Goal: Transaction & Acquisition: Purchase product/service

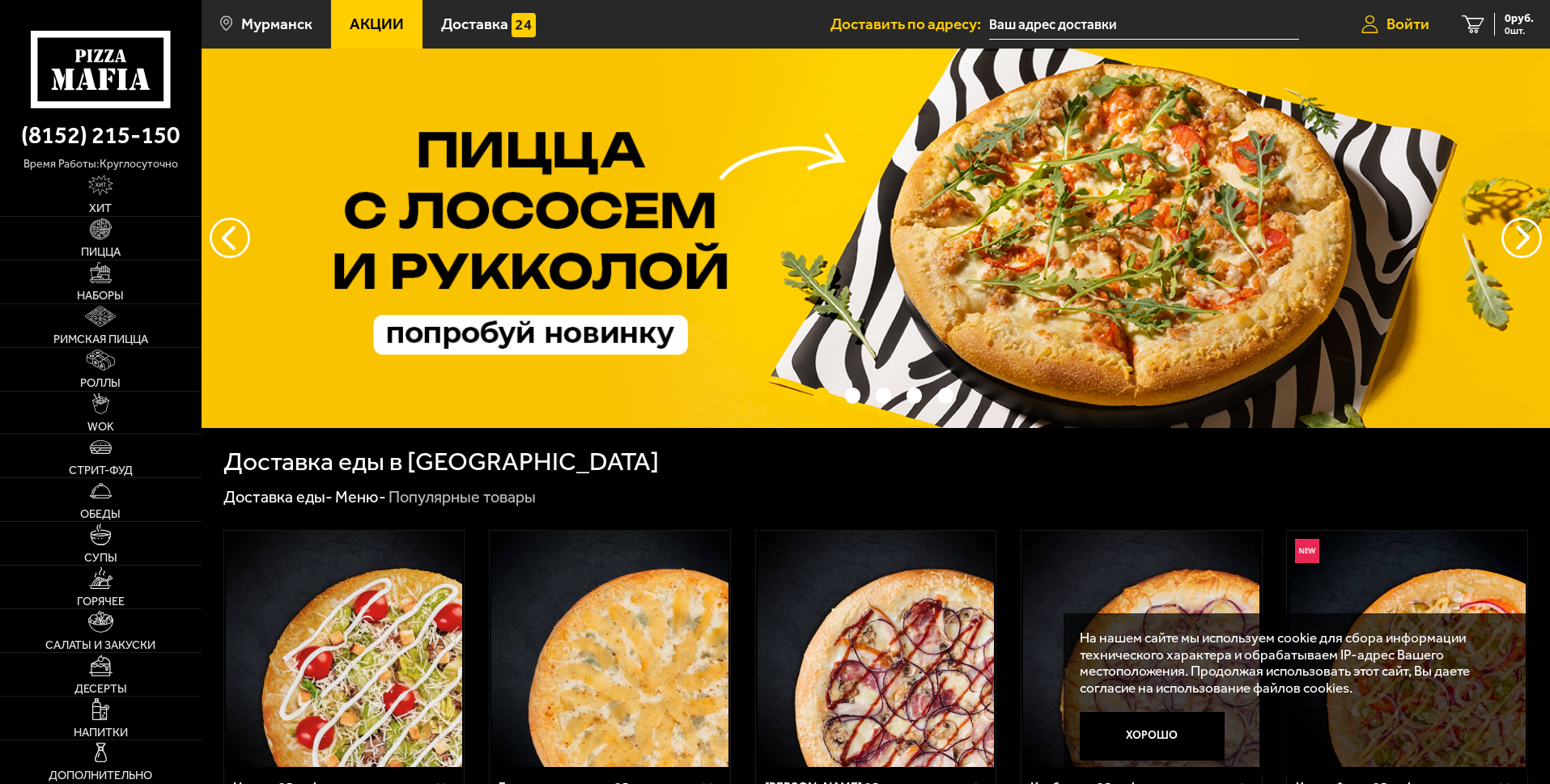
click at [1378, 20] on link "Войти" at bounding box center [1395, 24] width 100 height 49
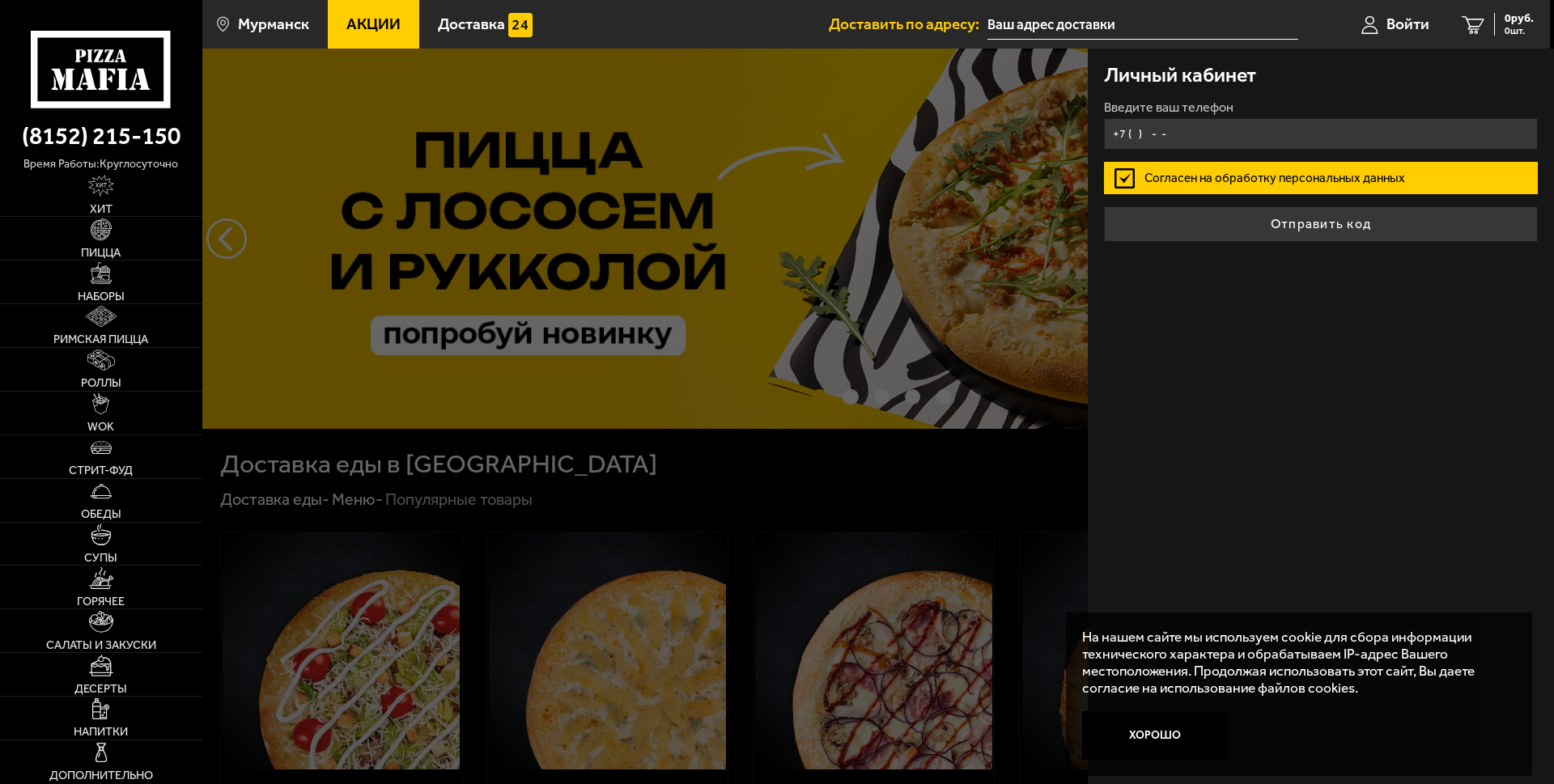
click at [1158, 150] on input "+7 ( ) - -" at bounding box center [1321, 134] width 434 height 32
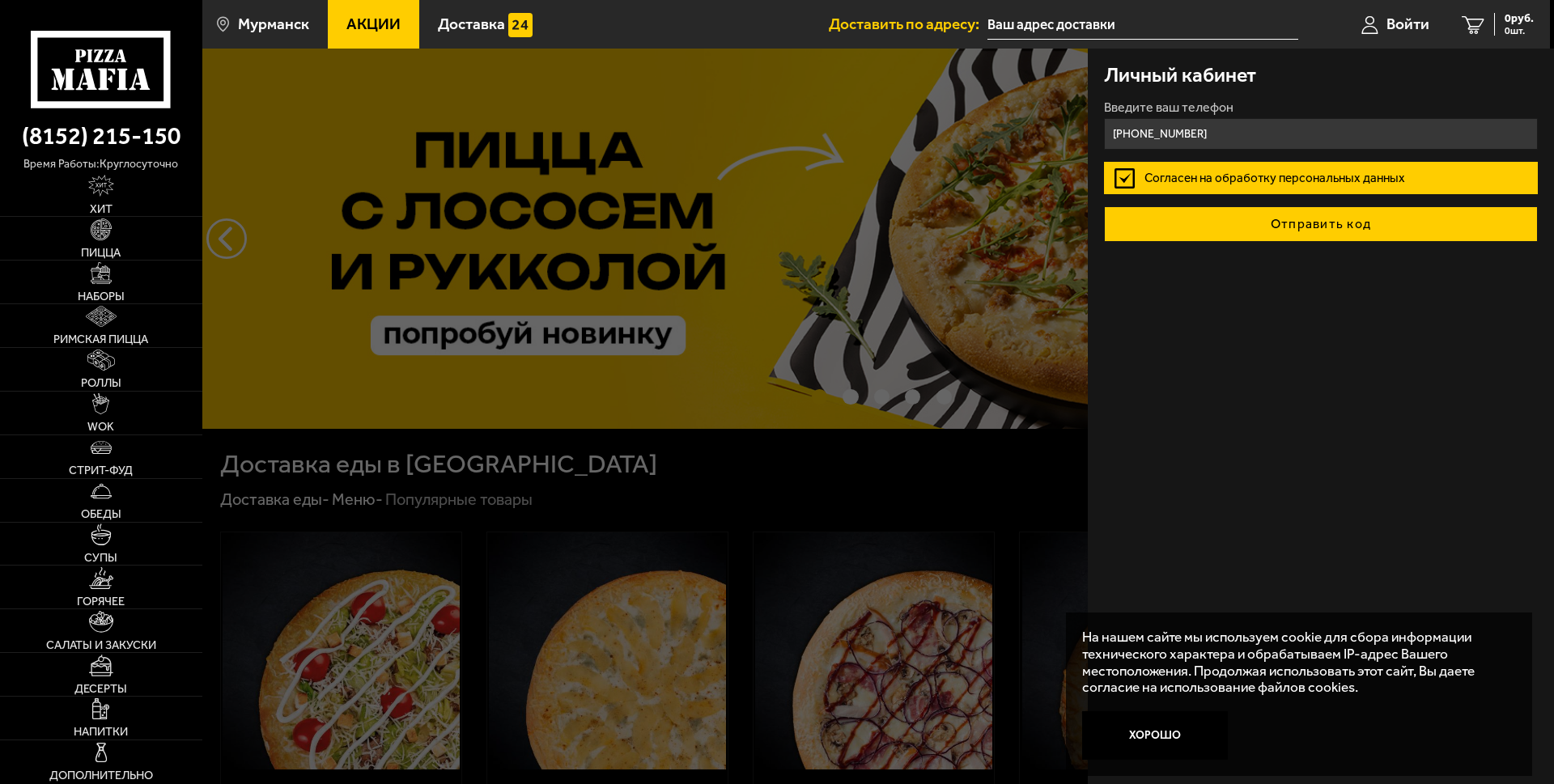
type input "[PHONE_NUMBER]"
click at [1232, 242] on button "Отправить код" at bounding box center [1321, 224] width 434 height 36
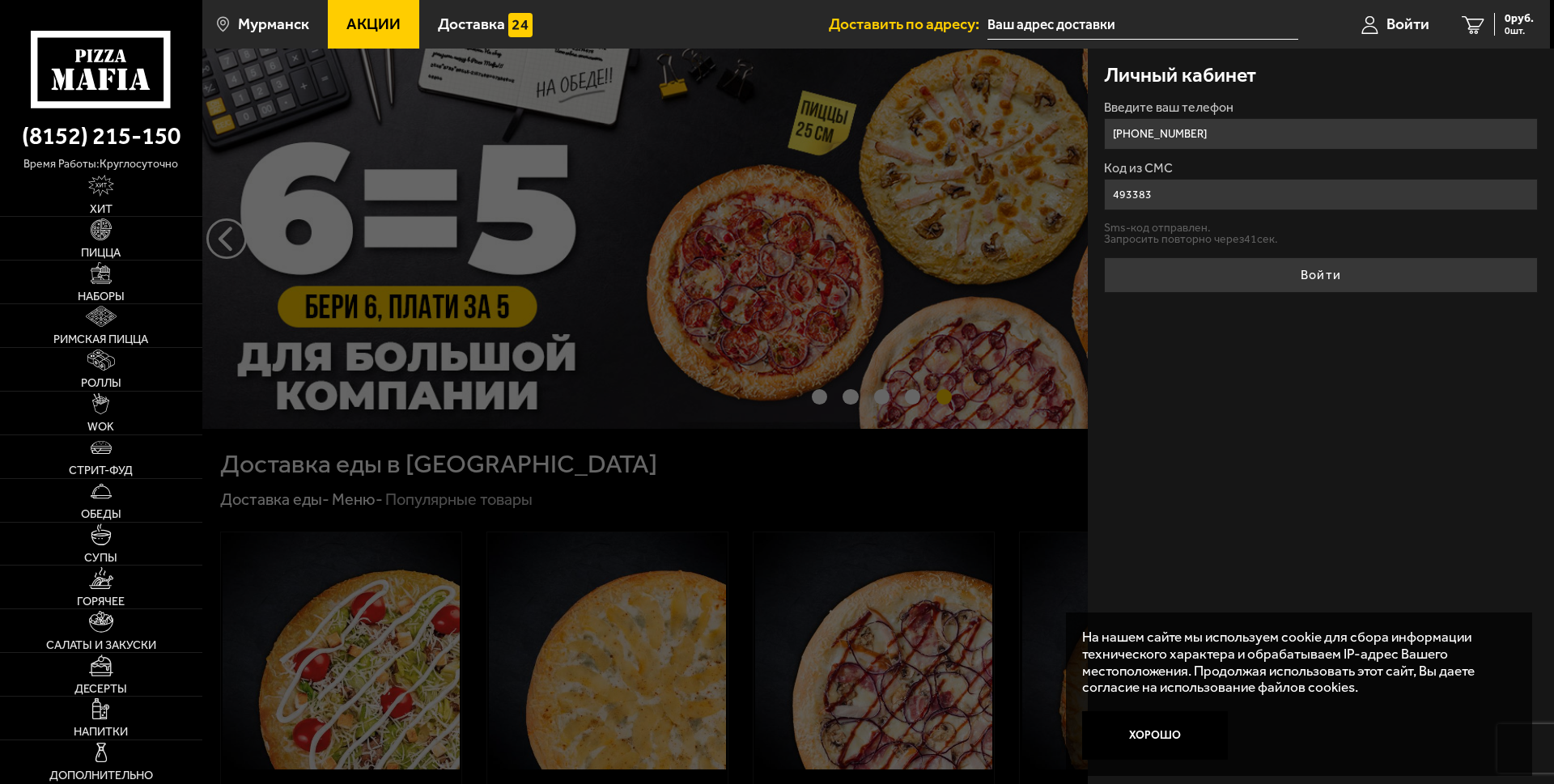
type input "493383"
click at [1298, 293] on button "Войти" at bounding box center [1321, 275] width 434 height 36
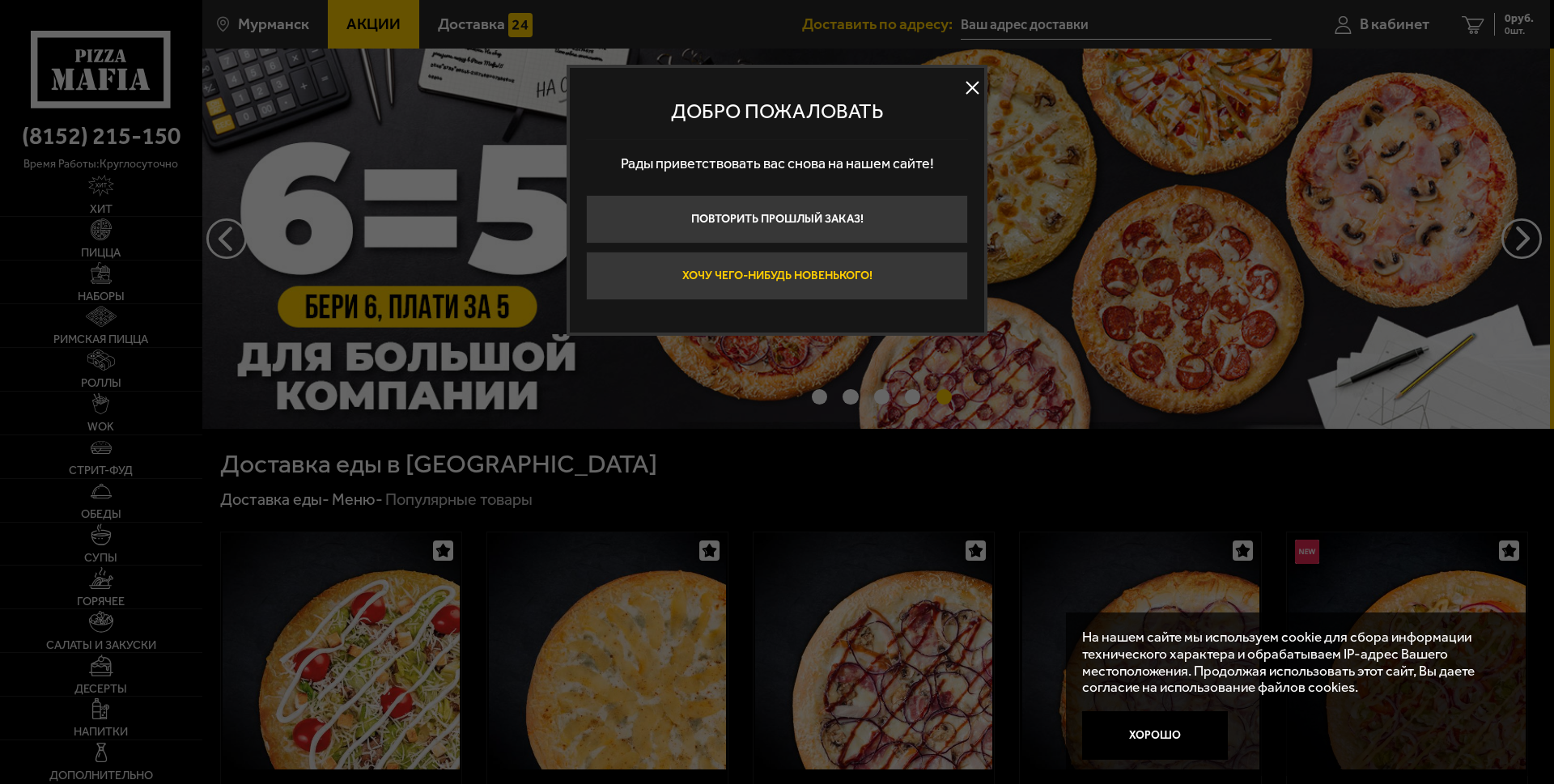
click at [881, 300] on button "Хочу чего-нибудь новенького!" at bounding box center [777, 276] width 382 height 49
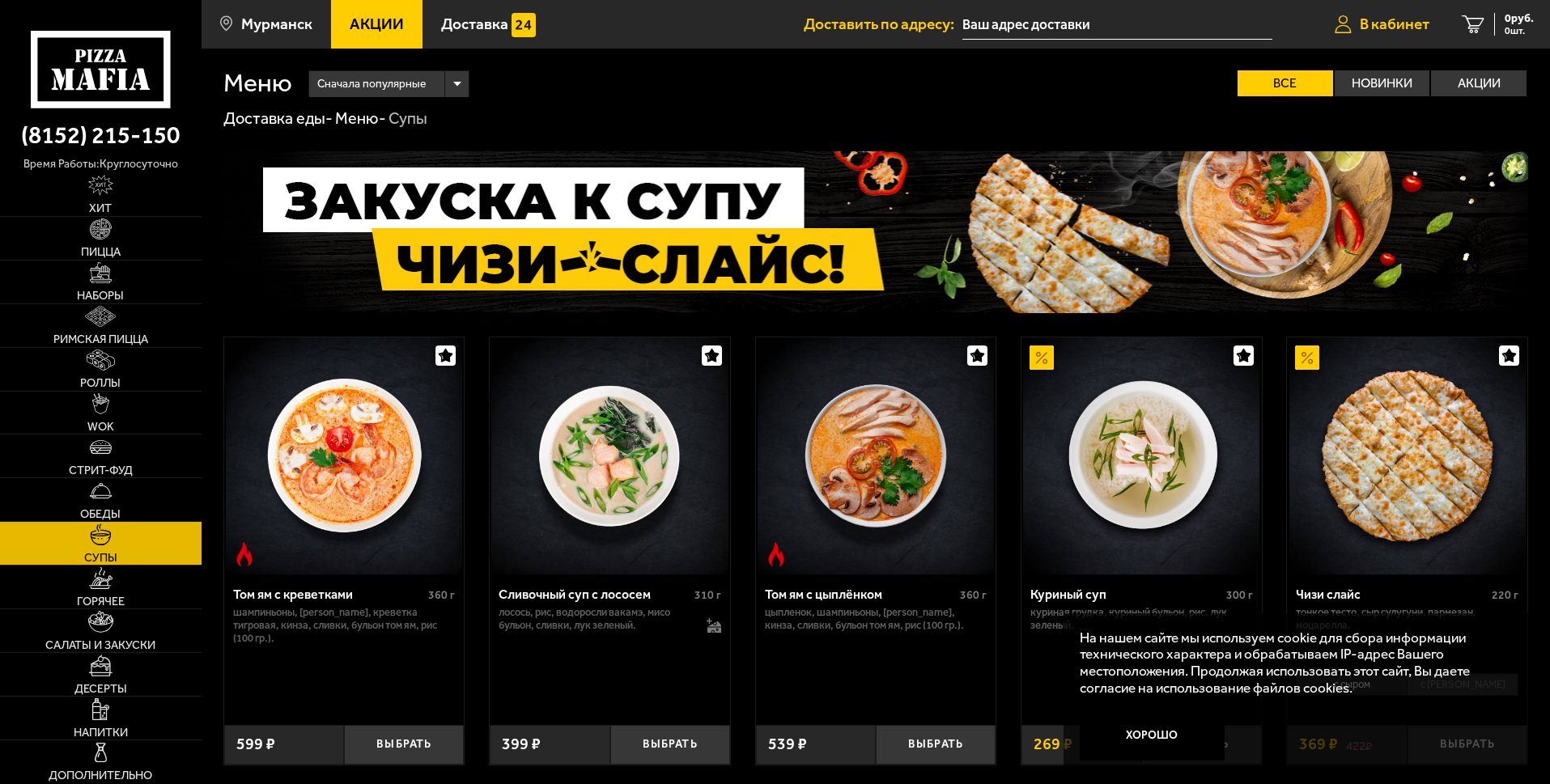
click at [1381, 18] on span "В кабинет" at bounding box center [1394, 24] width 69 height 15
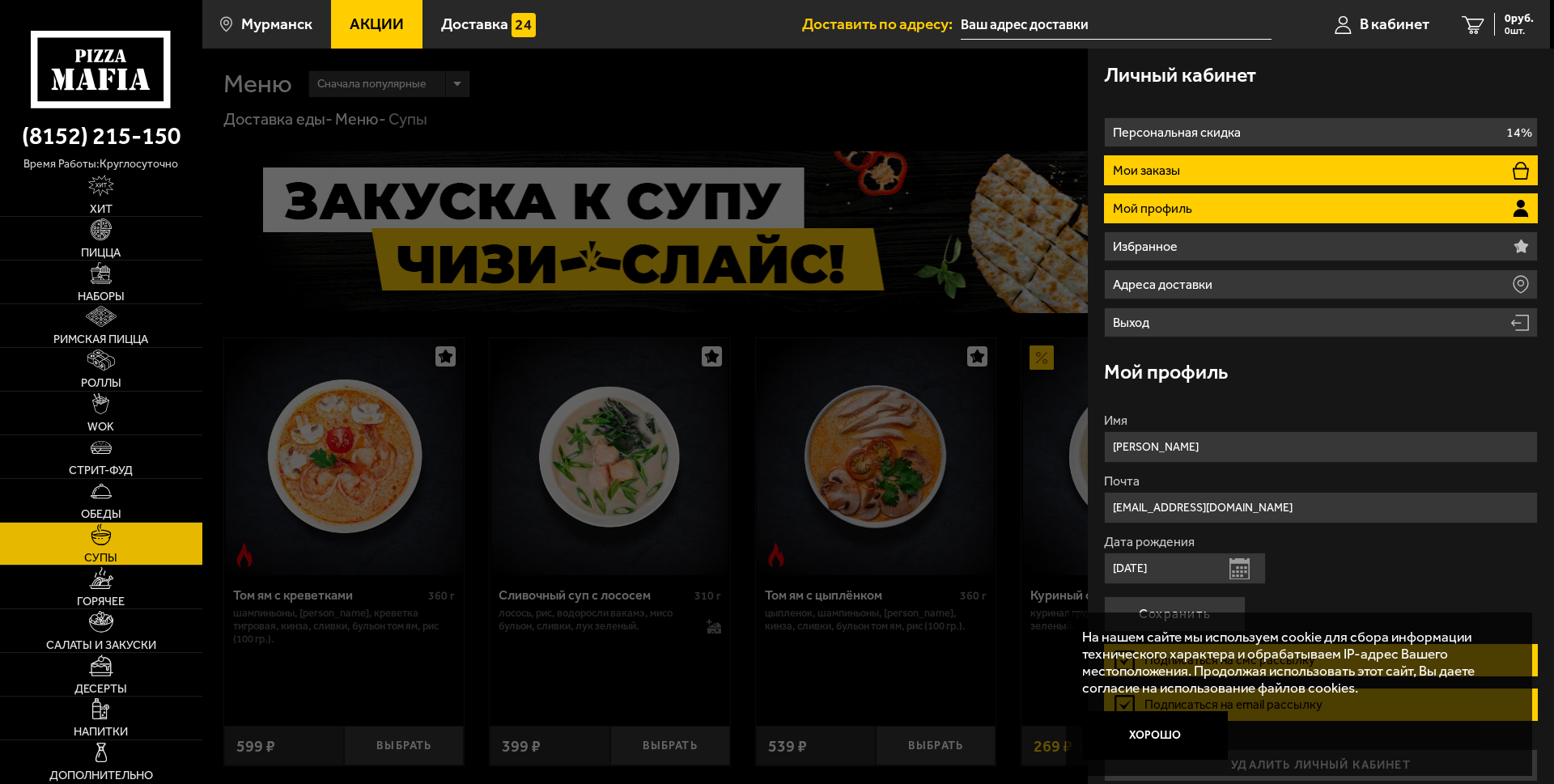
click at [1256, 185] on li "Мои заказы" at bounding box center [1321, 170] width 434 height 30
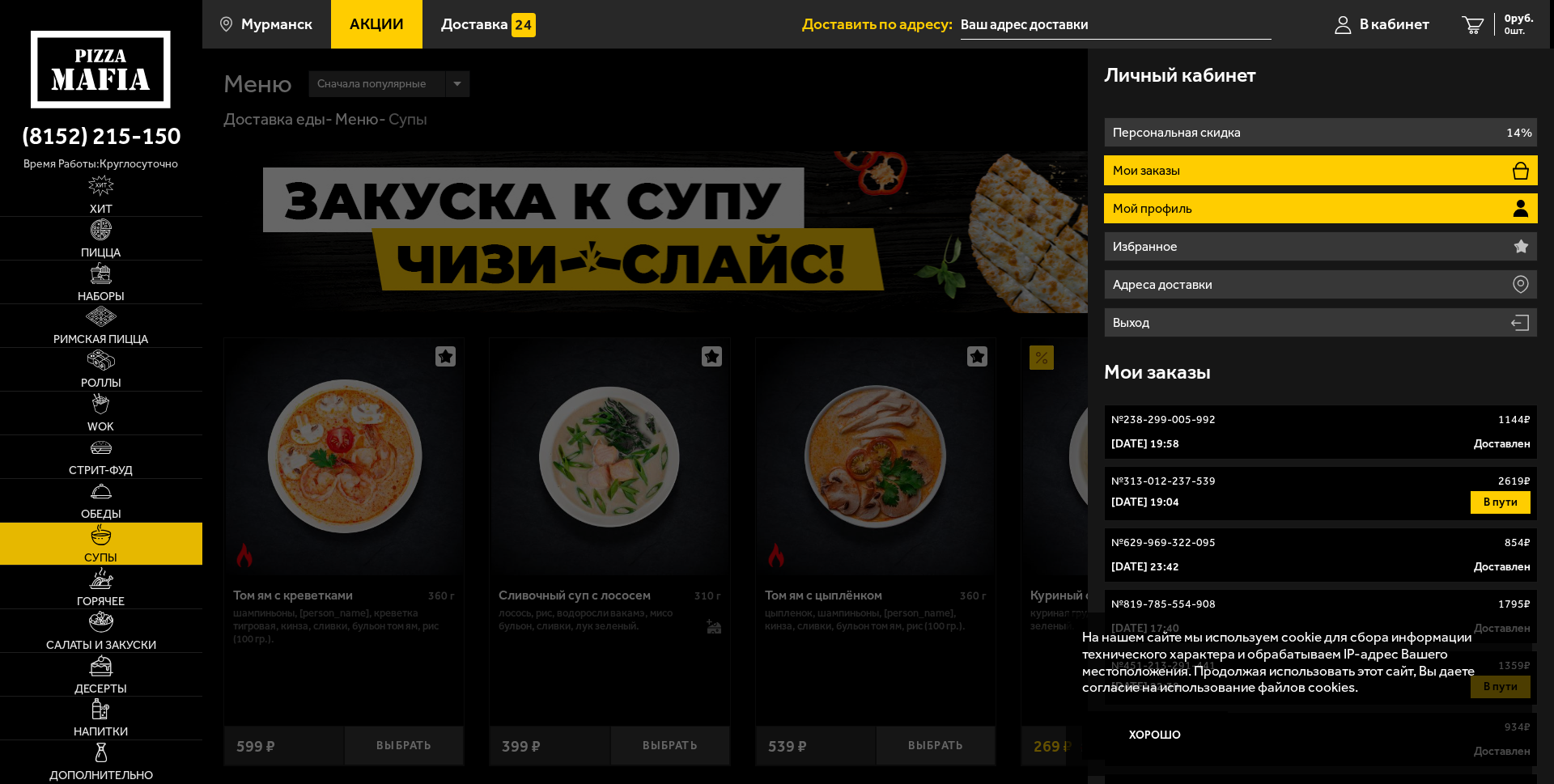
click at [1278, 223] on li "Мой профиль" at bounding box center [1321, 208] width 434 height 30
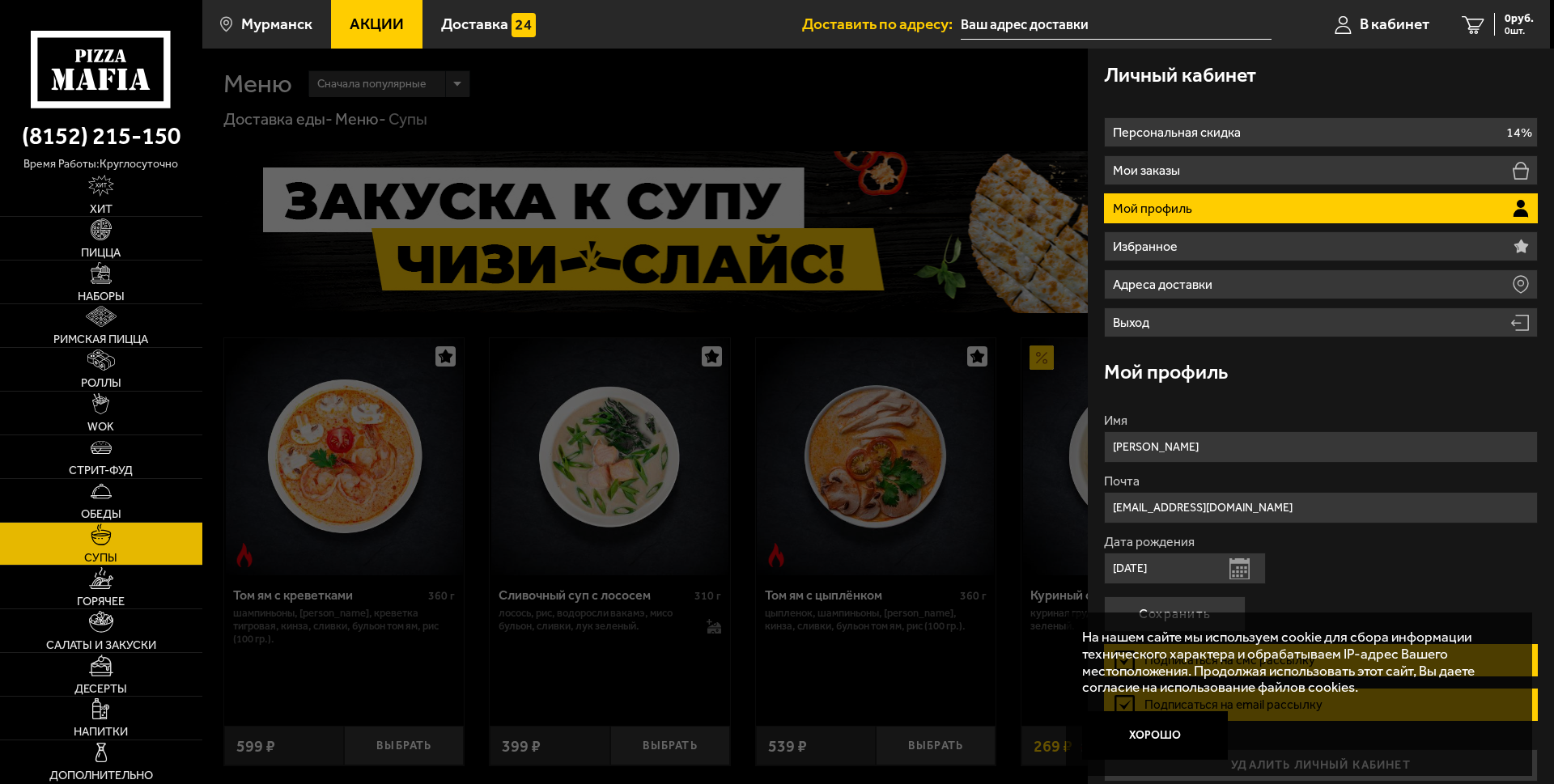
click at [1278, 223] on li "Мой профиль" at bounding box center [1321, 208] width 434 height 30
click at [139, 66] on icon at bounding box center [101, 69] width 140 height 77
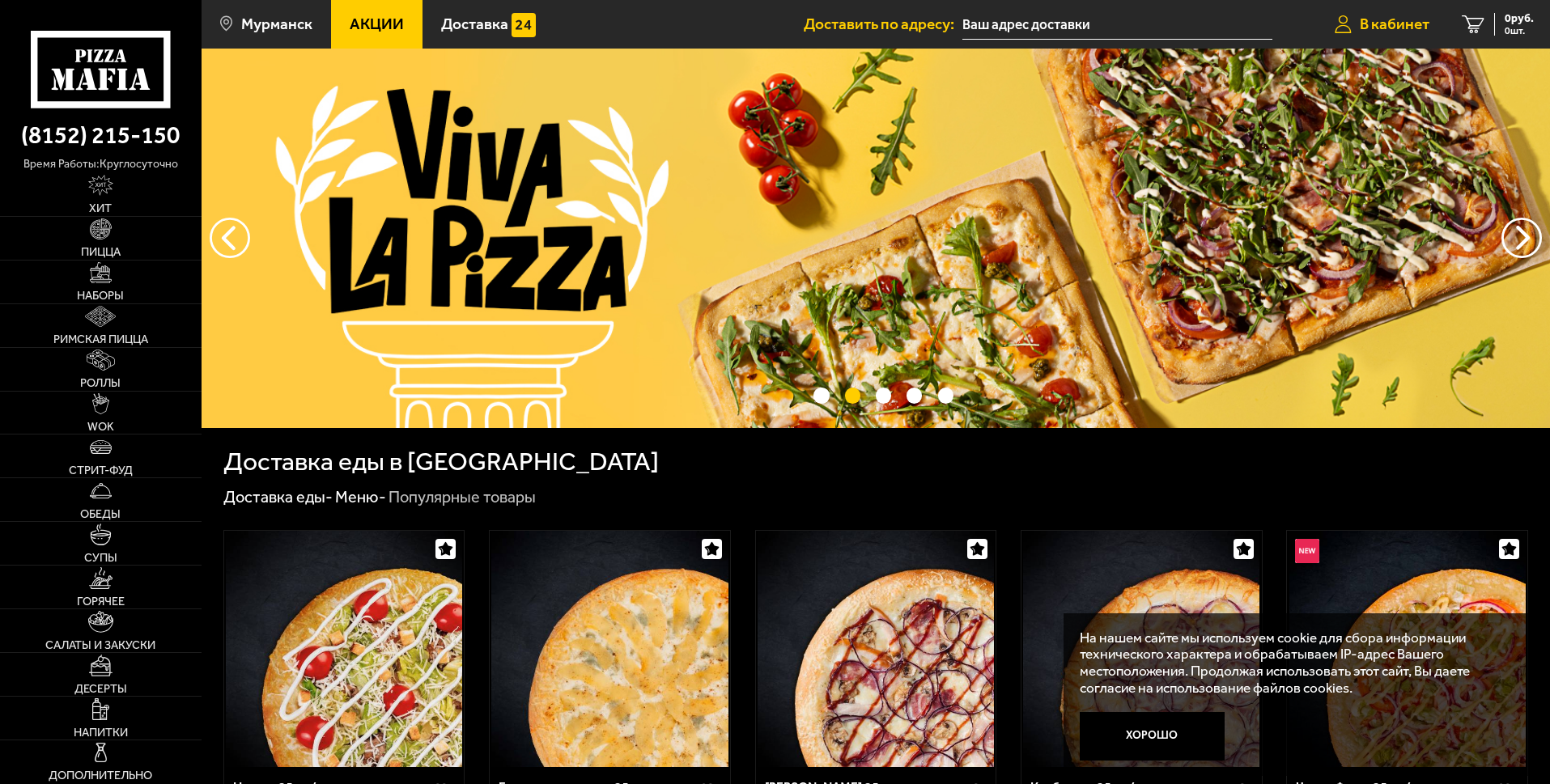
click at [1417, 18] on span "В кабинет" at bounding box center [1394, 24] width 69 height 15
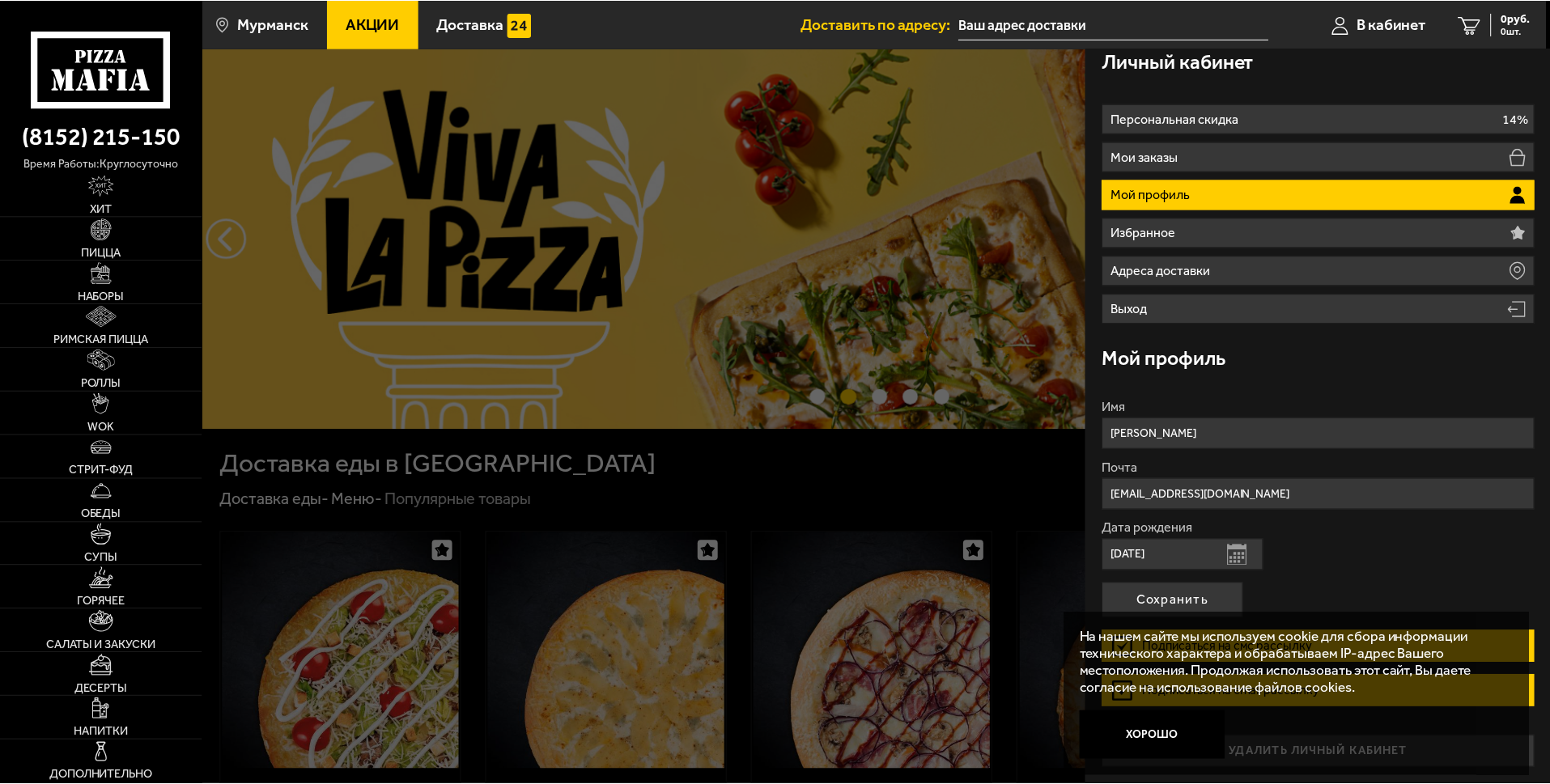
scroll to position [112, 0]
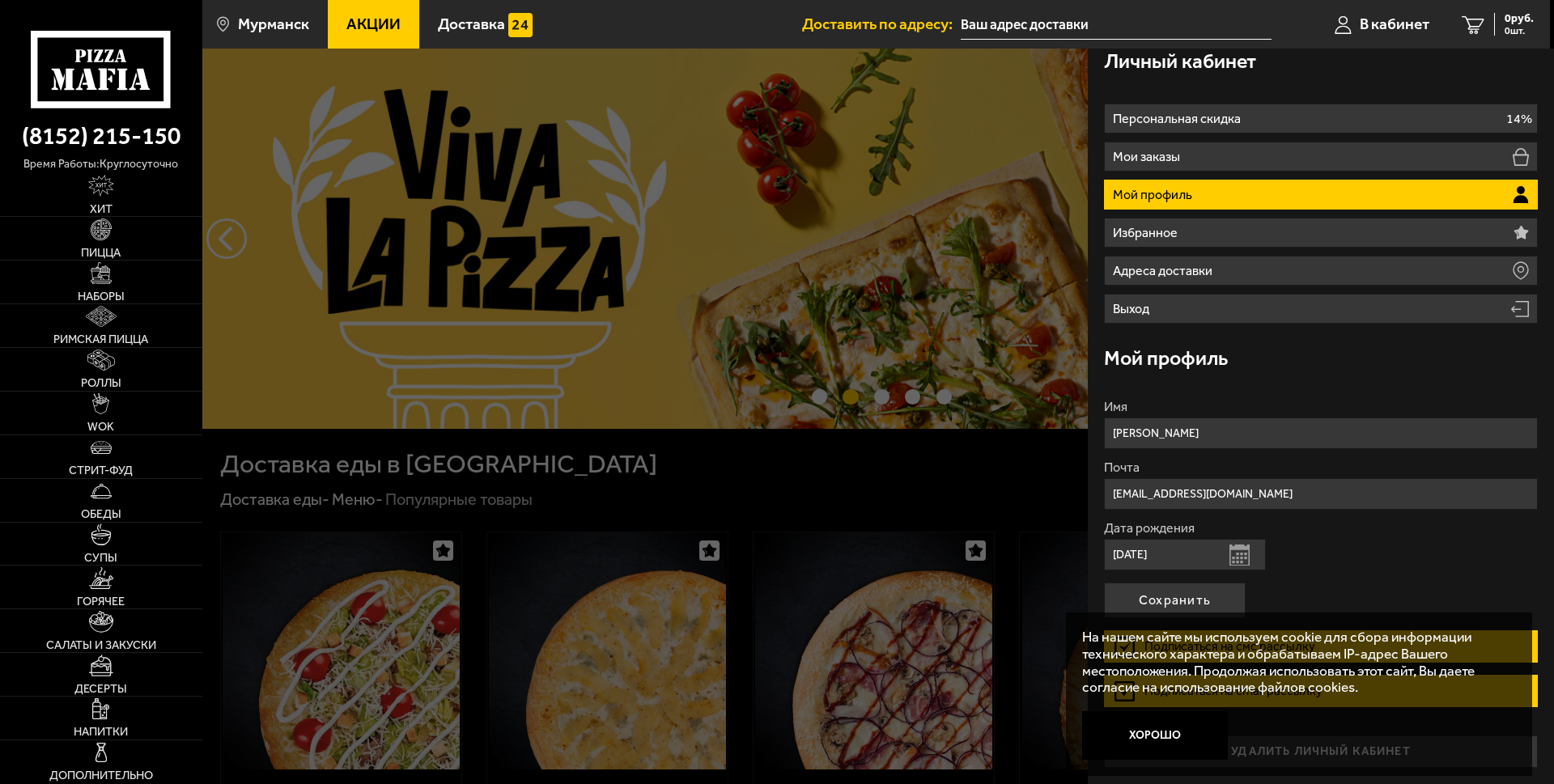
drag, startPoint x: 841, startPoint y: 275, endPoint x: 788, endPoint y: 336, distance: 80.8
click at [805, 328] on div at bounding box center [979, 441] width 1554 height 784
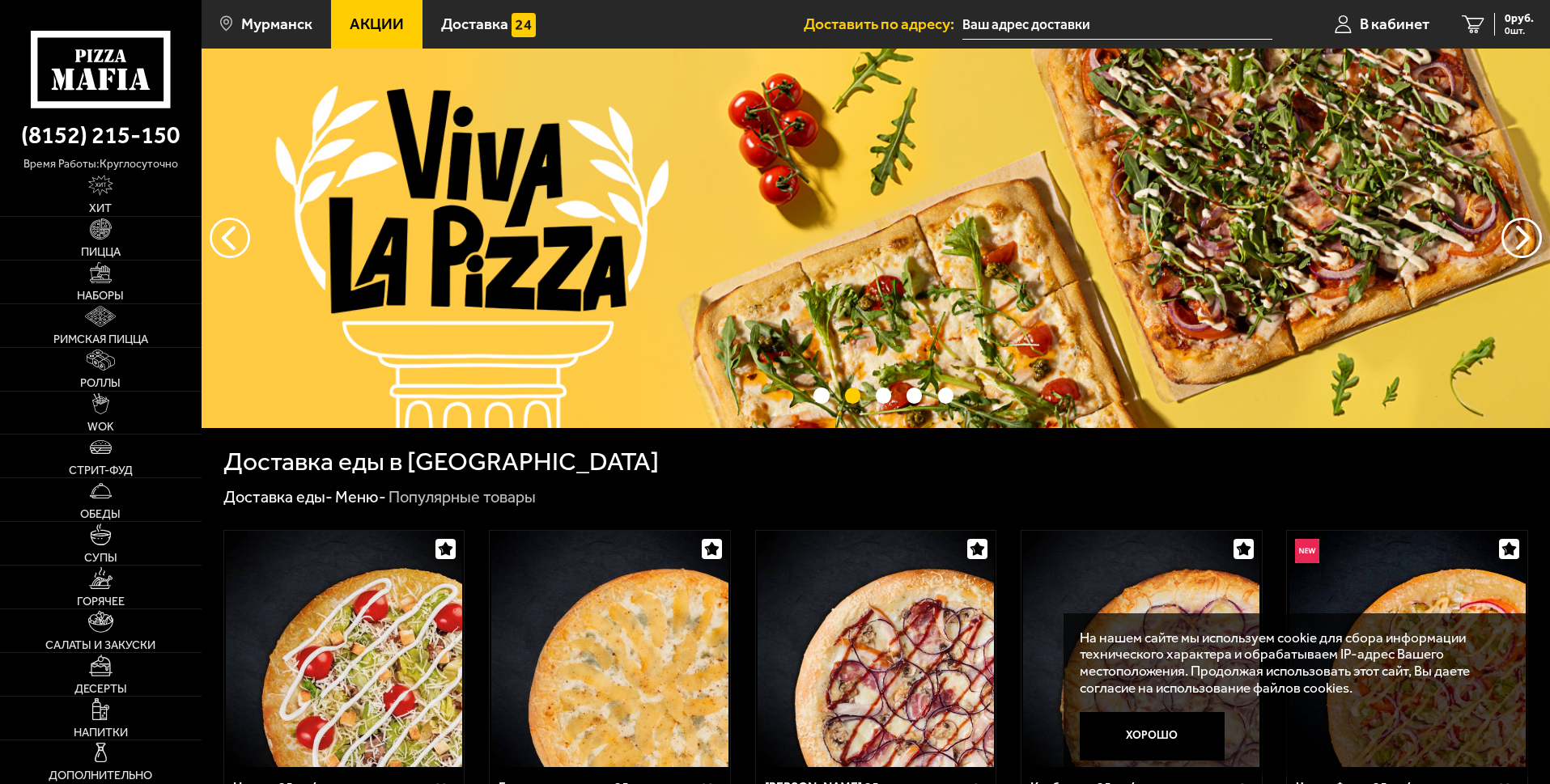
click at [799, 350] on img at bounding box center [876, 239] width 1349 height 380
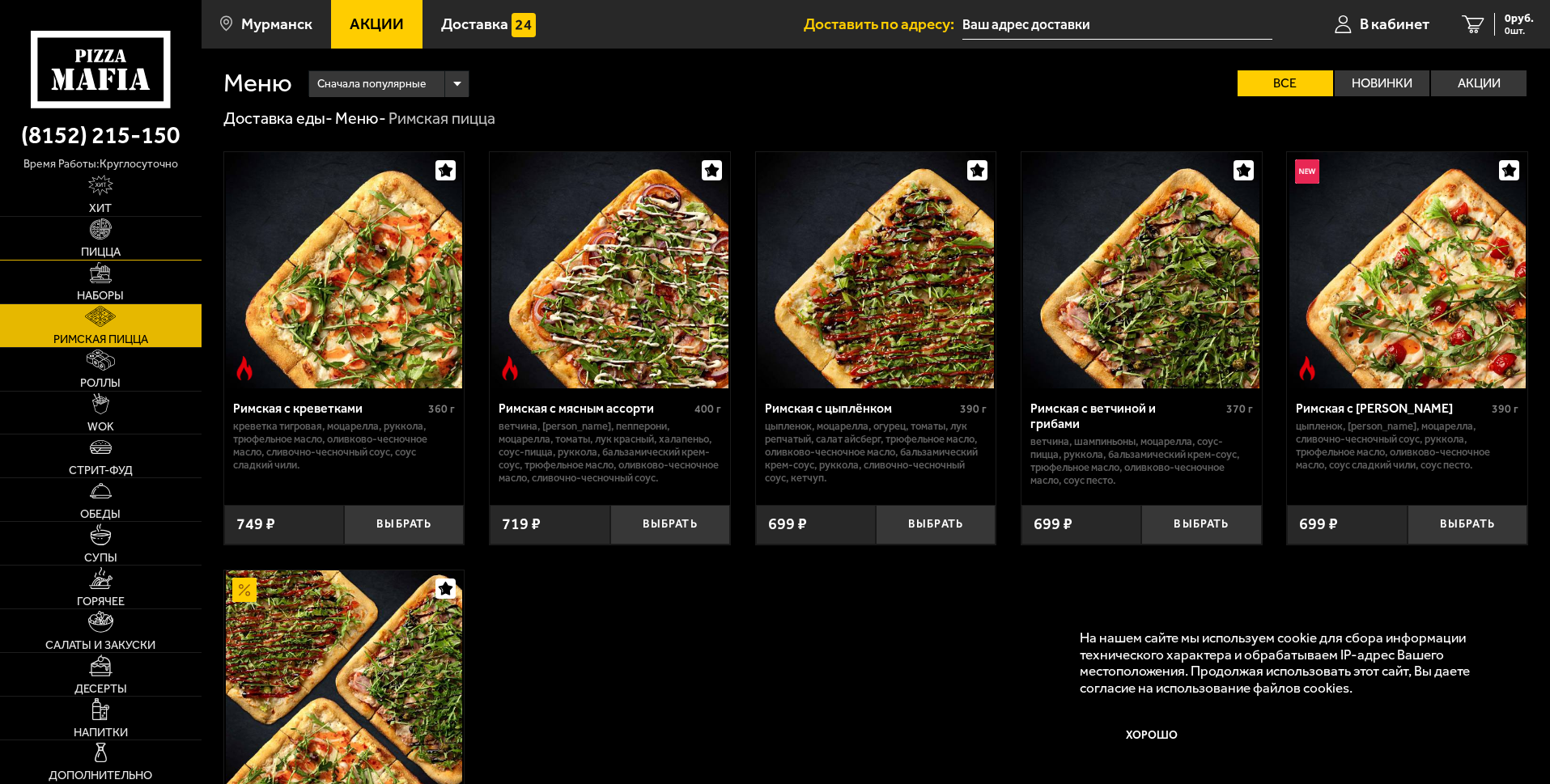
click at [132, 260] on link "Пицца" at bounding box center [100, 238] width 201 height 43
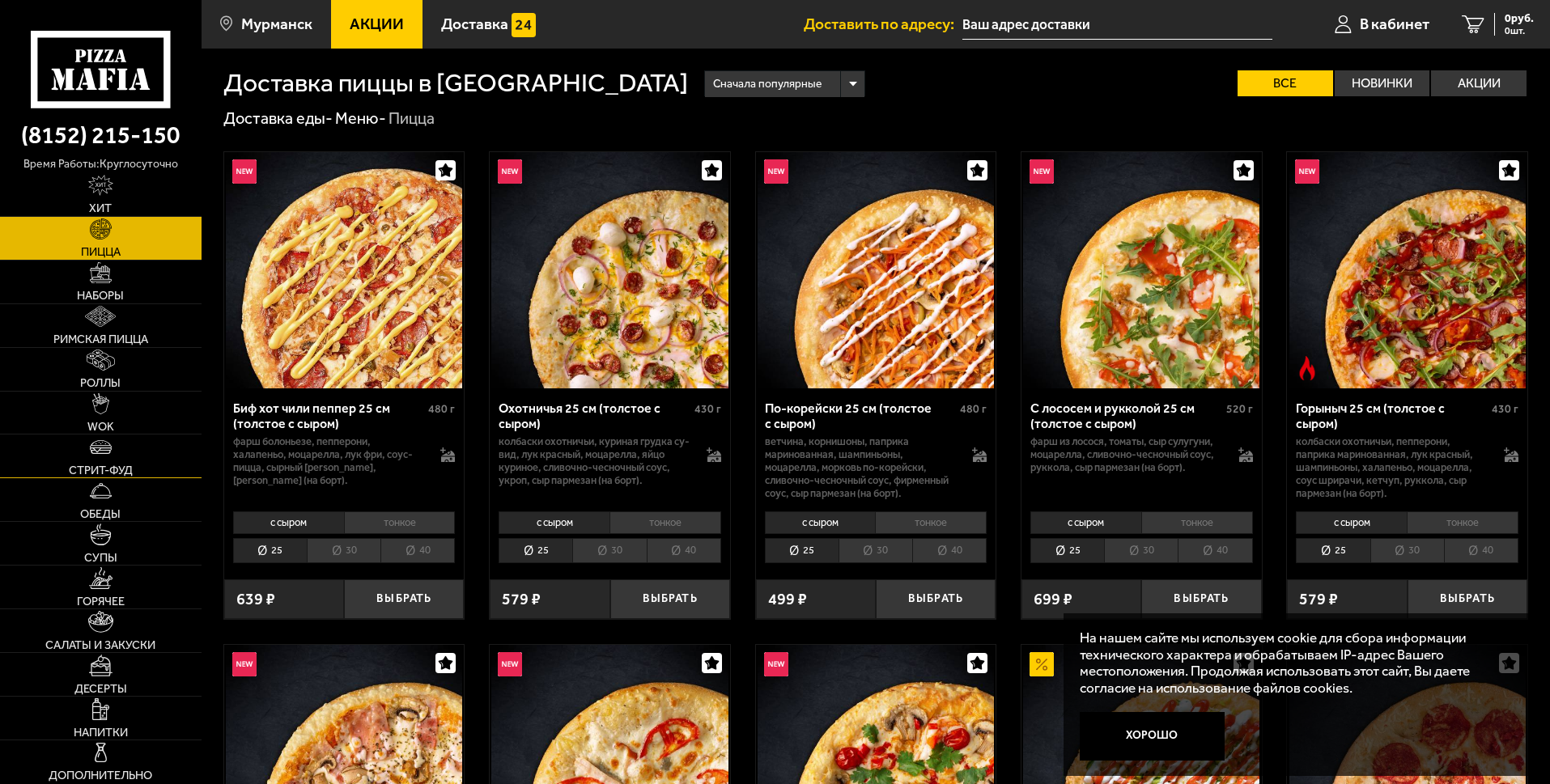
click at [133, 477] on span "Стрит-фуд" at bounding box center [100, 470] width 64 height 12
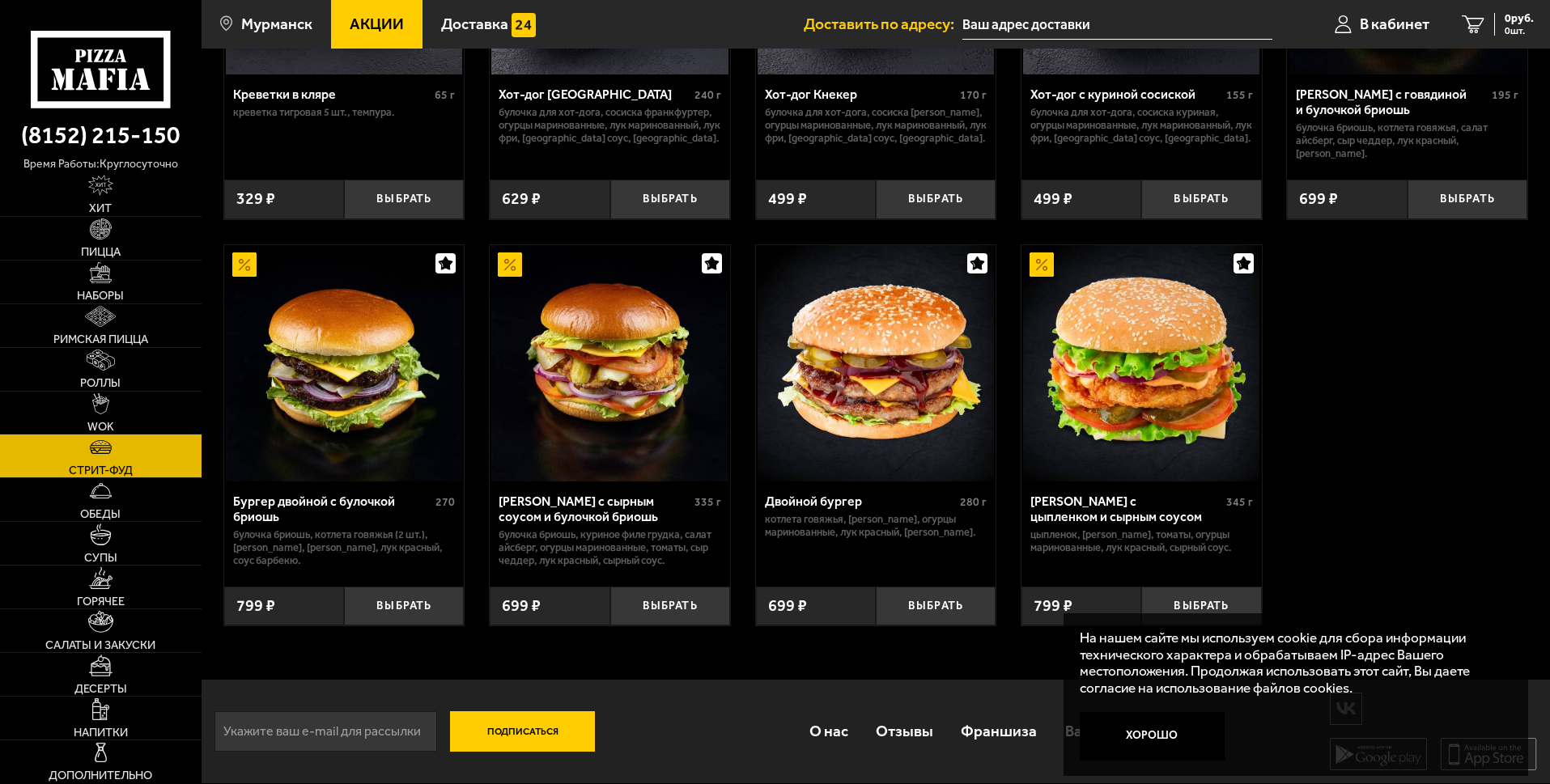
scroll to position [383, 0]
click at [921, 600] on button "Выбрать" at bounding box center [935, 606] width 120 height 40
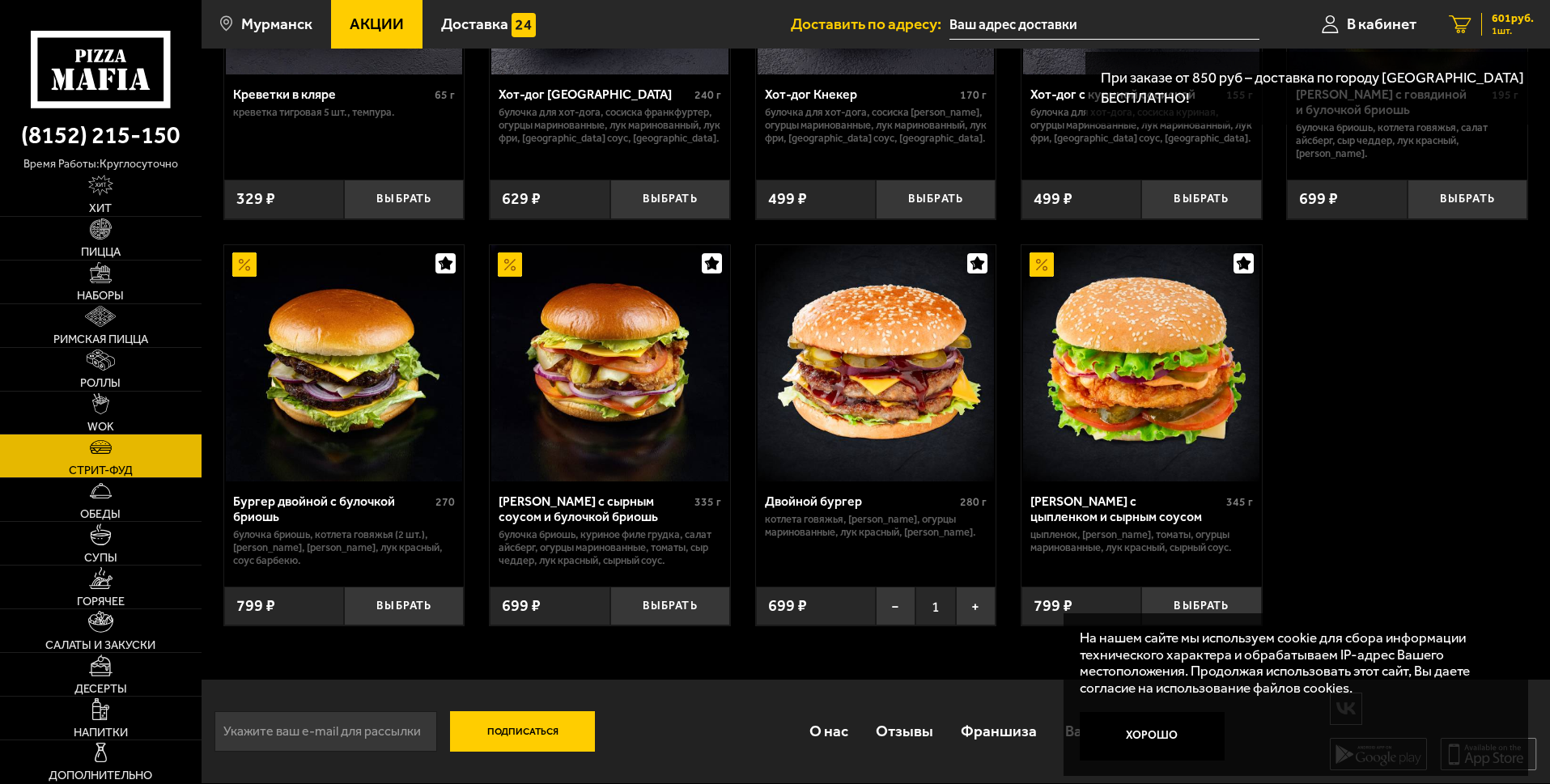
click at [1486, 13] on div "601 руб. 1 шт." at bounding box center [1508, 24] width 53 height 23
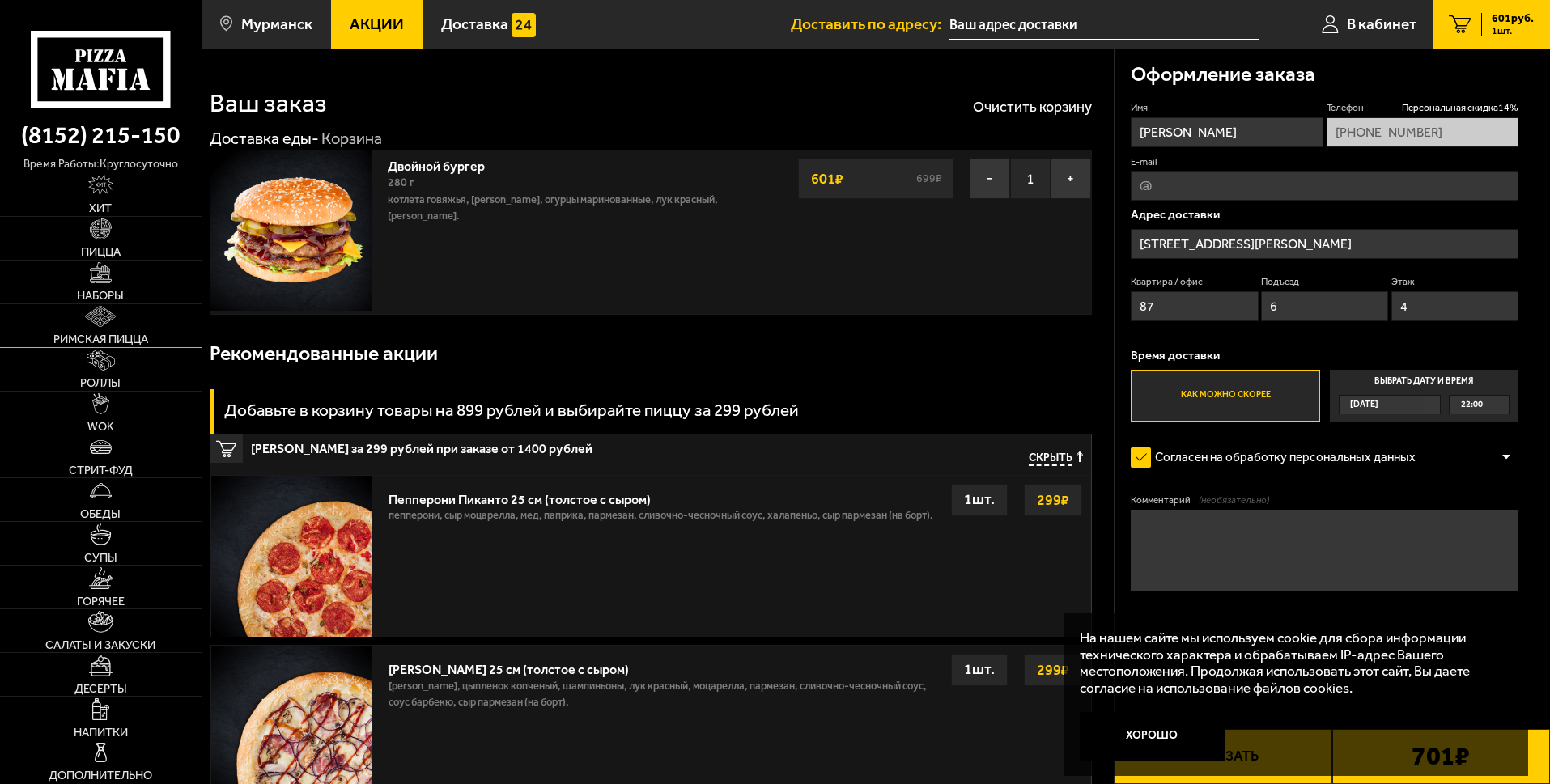
click at [116, 327] on img at bounding box center [100, 316] width 31 height 21
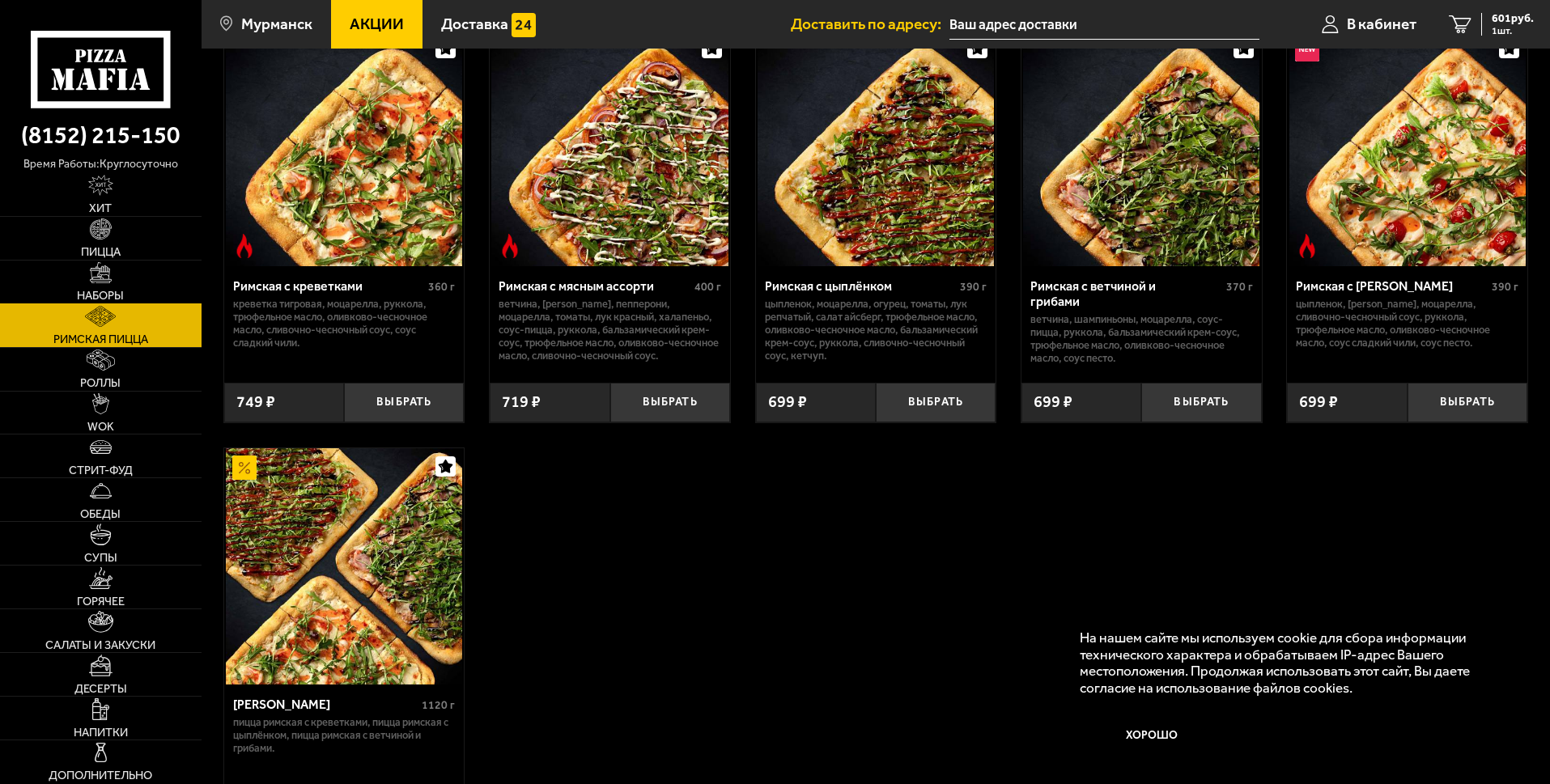
scroll to position [117, 0]
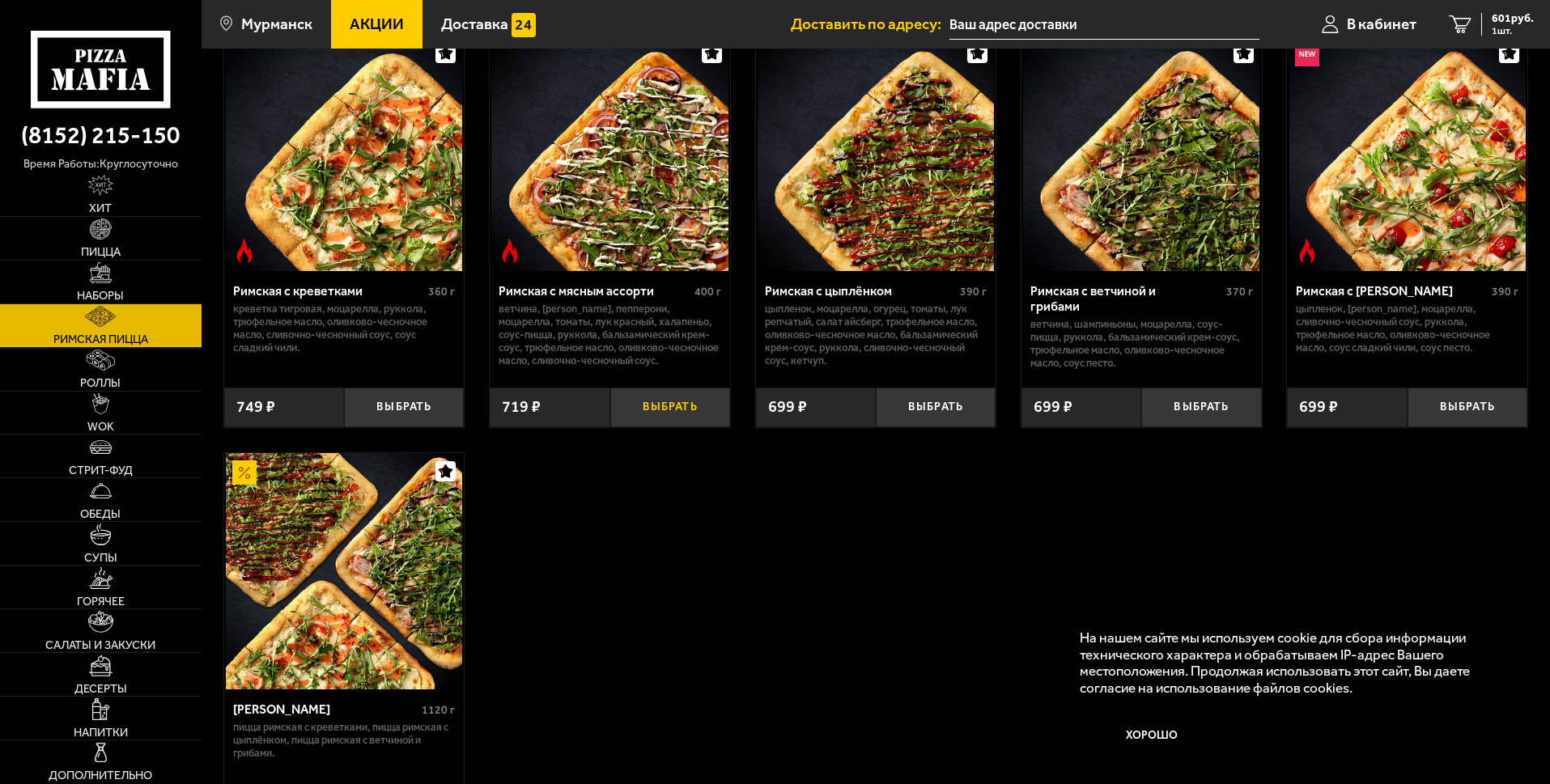
click at [635, 427] on button "Выбрать" at bounding box center [670, 407] width 120 height 40
click at [1493, 17] on span "1219 руб." at bounding box center [1510, 19] width 49 height 11
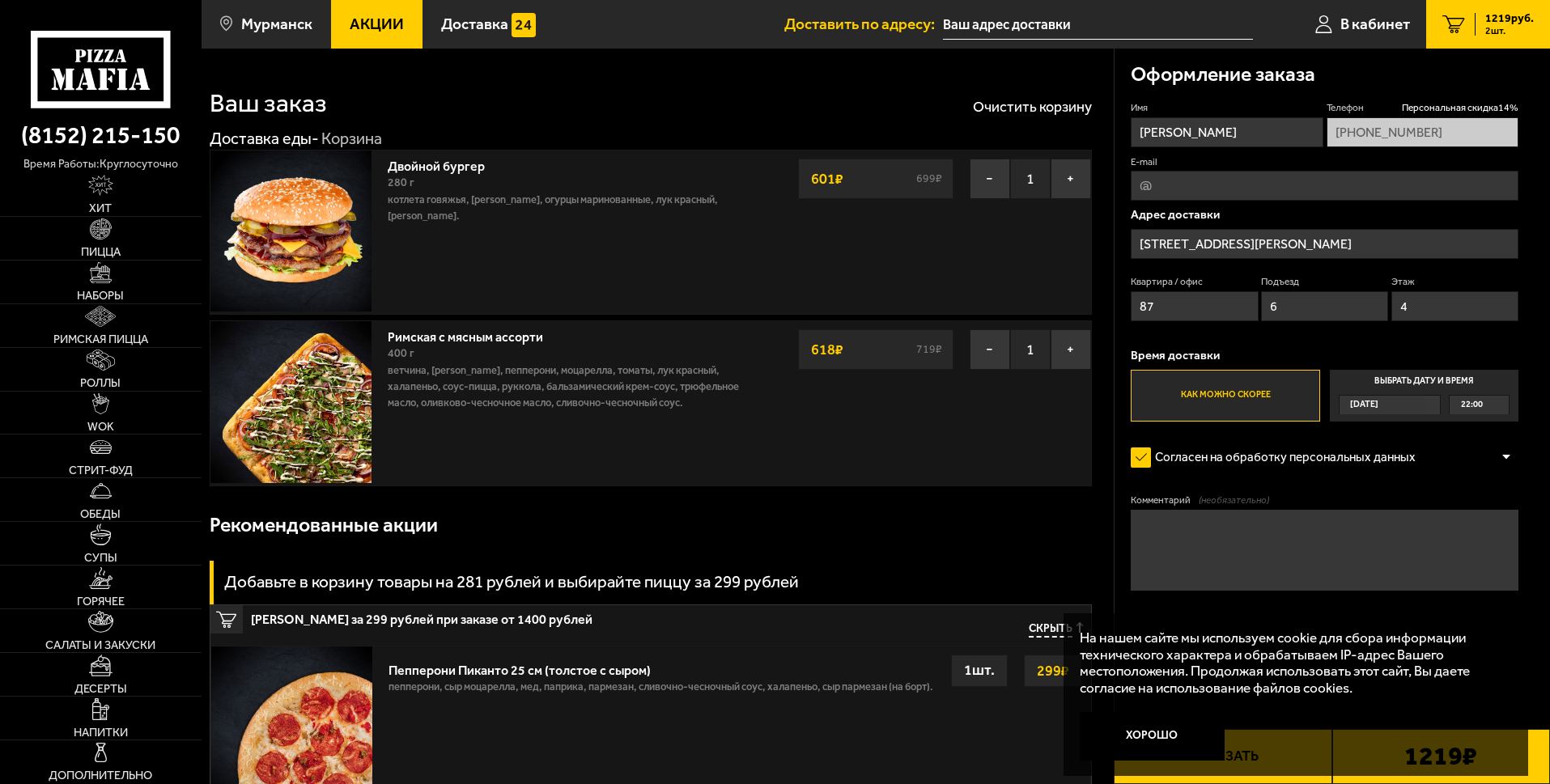
click at [1206, 200] on input "E-mail" at bounding box center [1325, 186] width 388 height 30
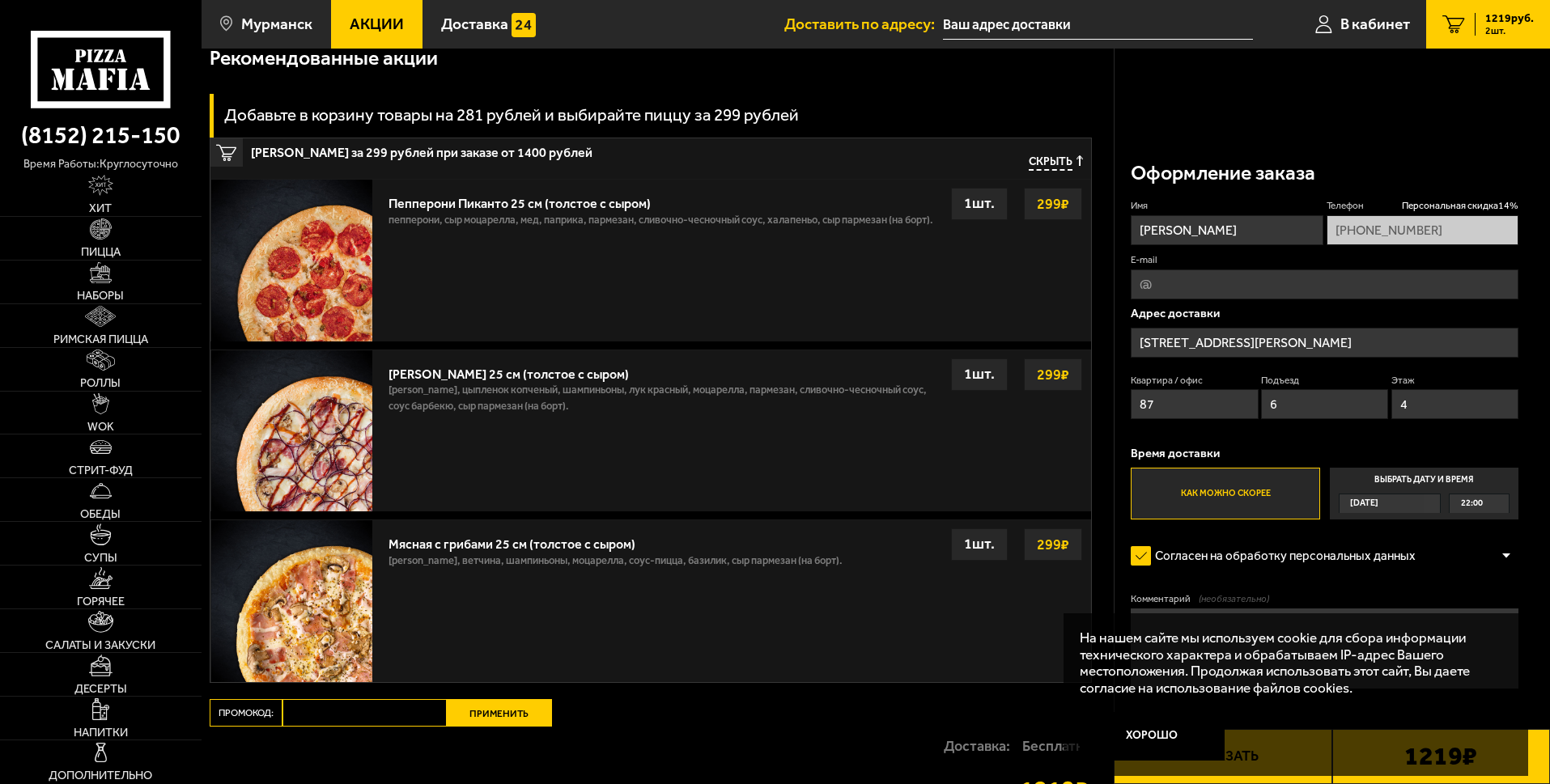
scroll to position [471, 0]
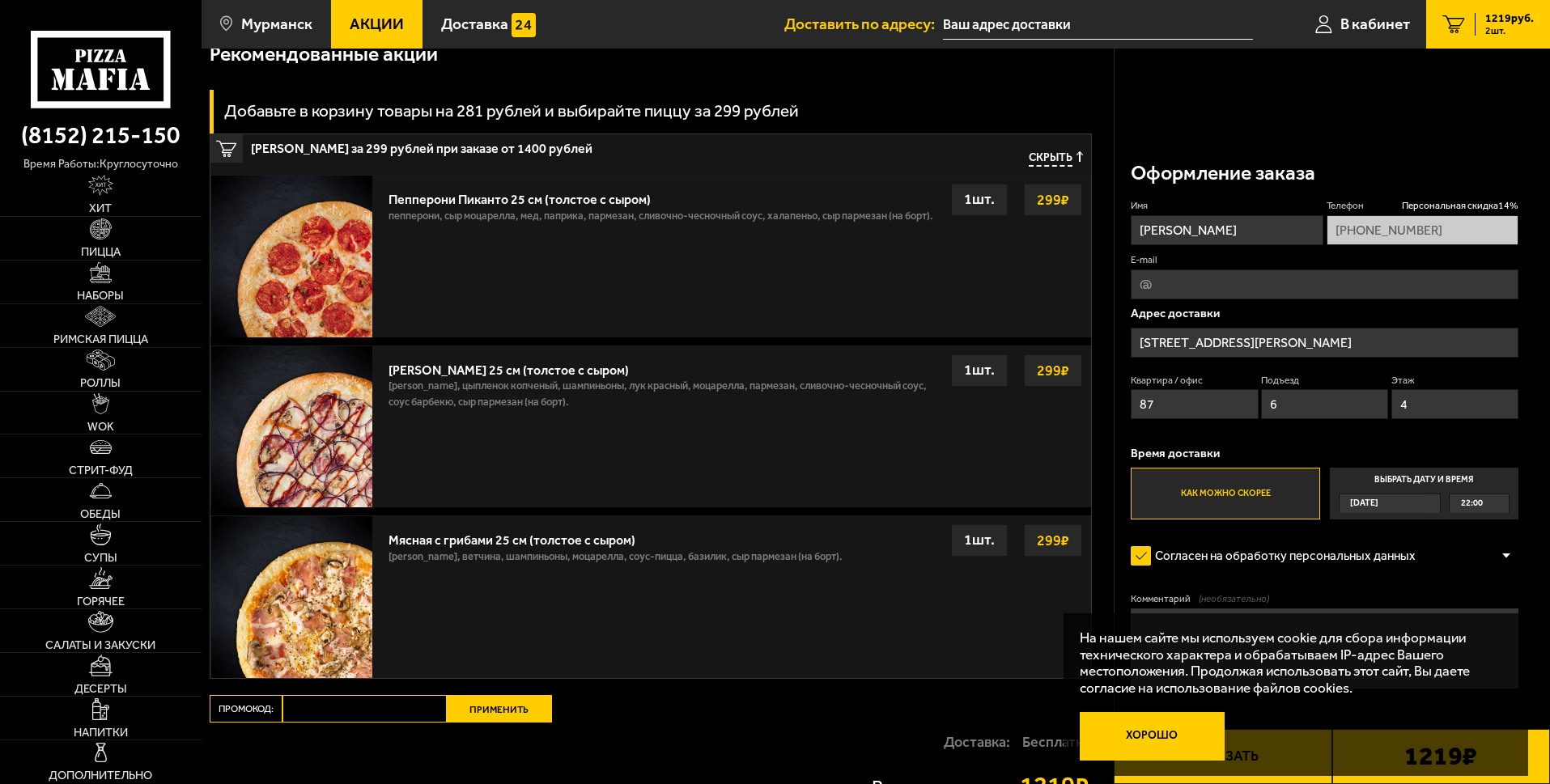
click at [1168, 720] on button "Хорошо" at bounding box center [1153, 737] width 146 height 49
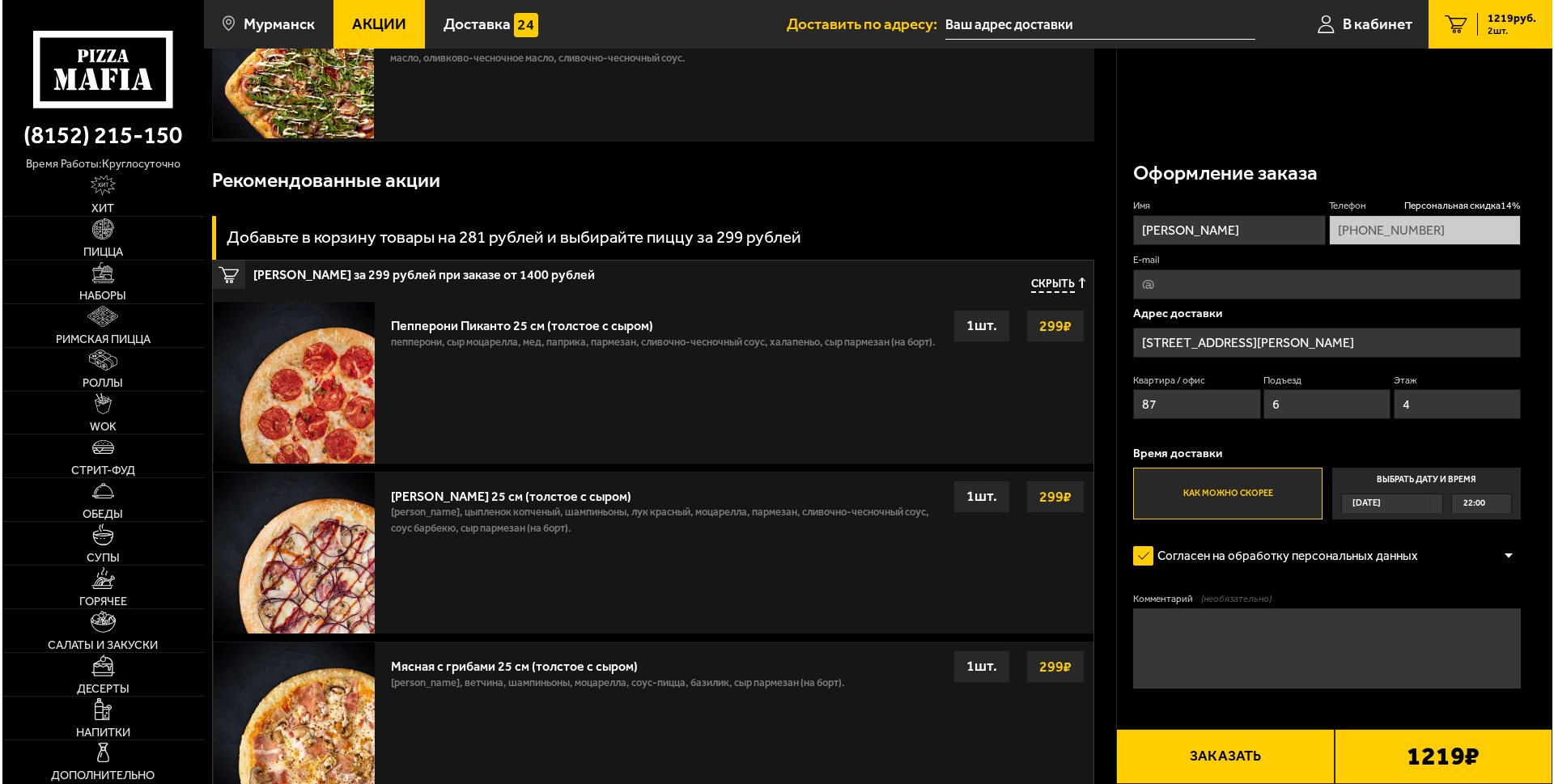
scroll to position [353, 0]
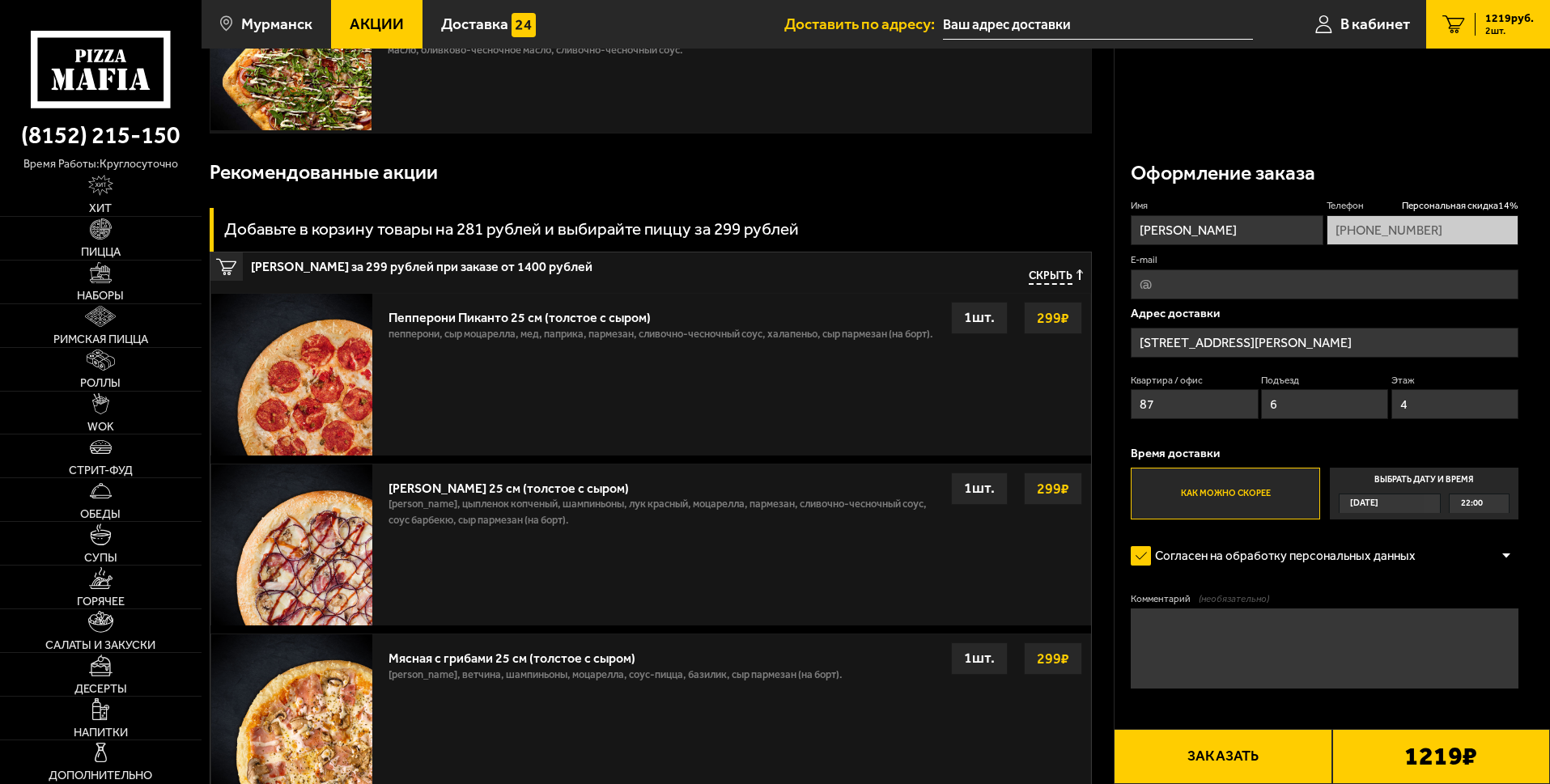
click at [1212, 758] on button "Заказать" at bounding box center [1222, 757] width 218 height 55
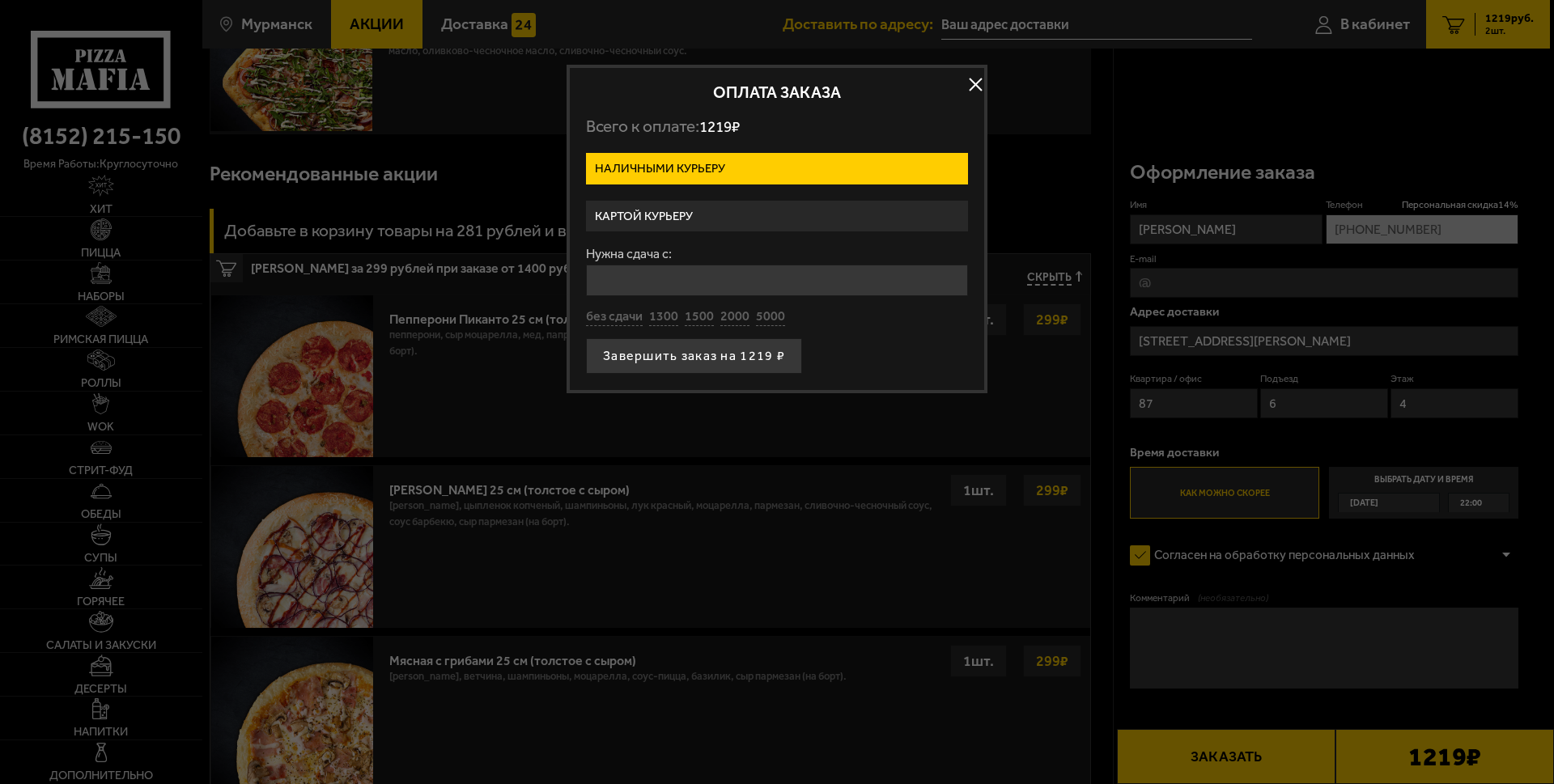
click at [779, 222] on label "Картой курьеру" at bounding box center [777, 216] width 382 height 32
click at [0, 0] on input "Картой курьеру" at bounding box center [0, 0] width 0 height 0
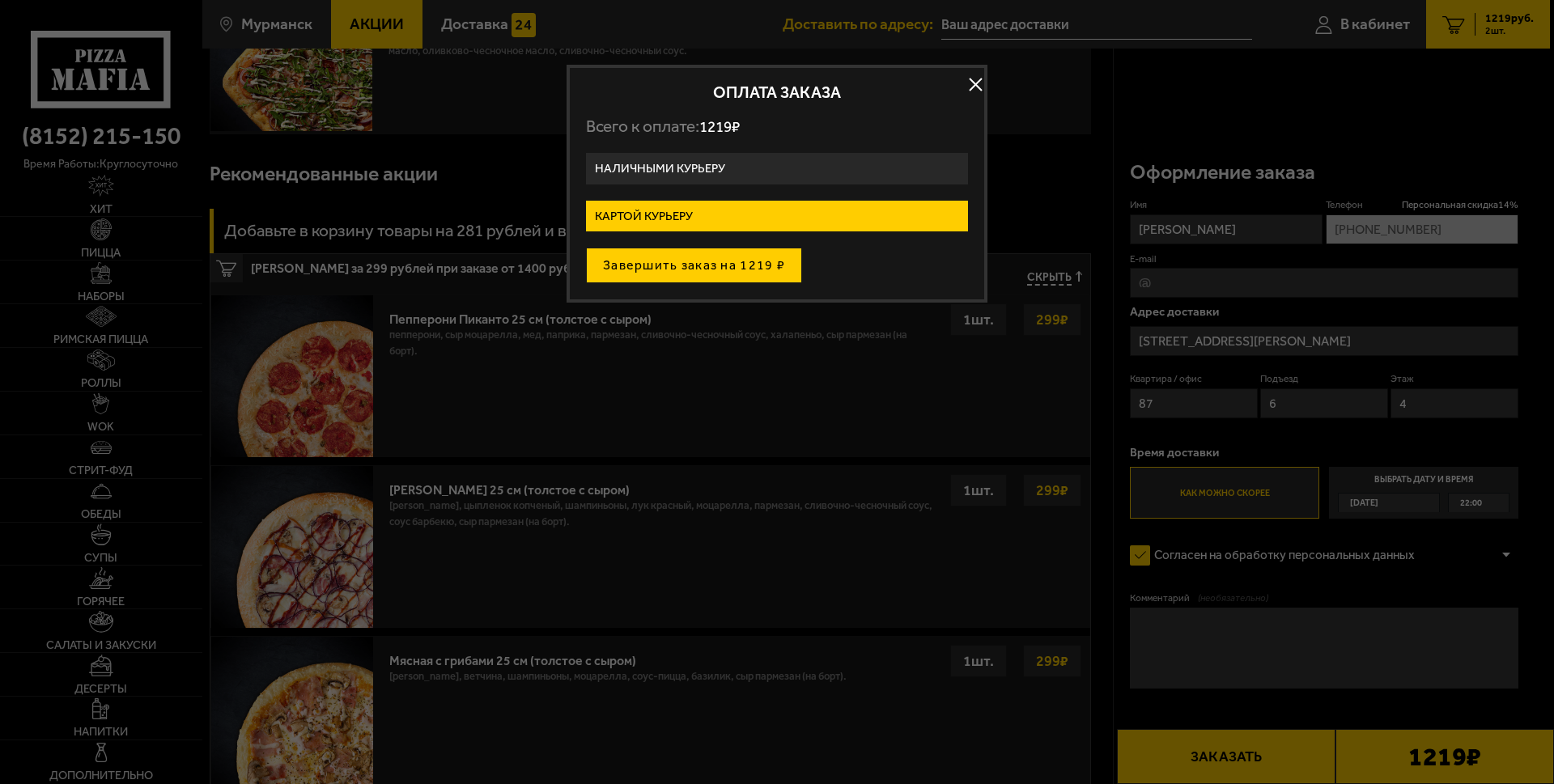
click at [734, 276] on button "Завершить заказ на 1219 ₽" at bounding box center [694, 266] width 216 height 36
